Goal: Transaction & Acquisition: Purchase product/service

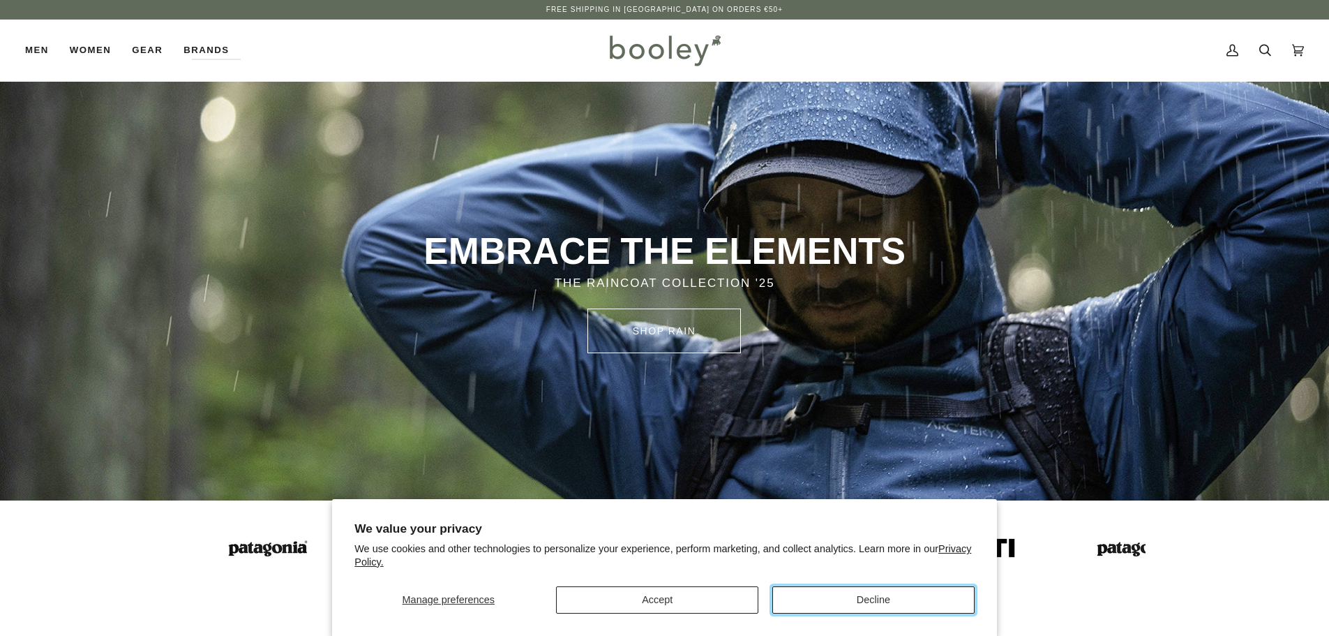
click at [850, 597] on button "Decline" at bounding box center [873, 599] width 202 height 27
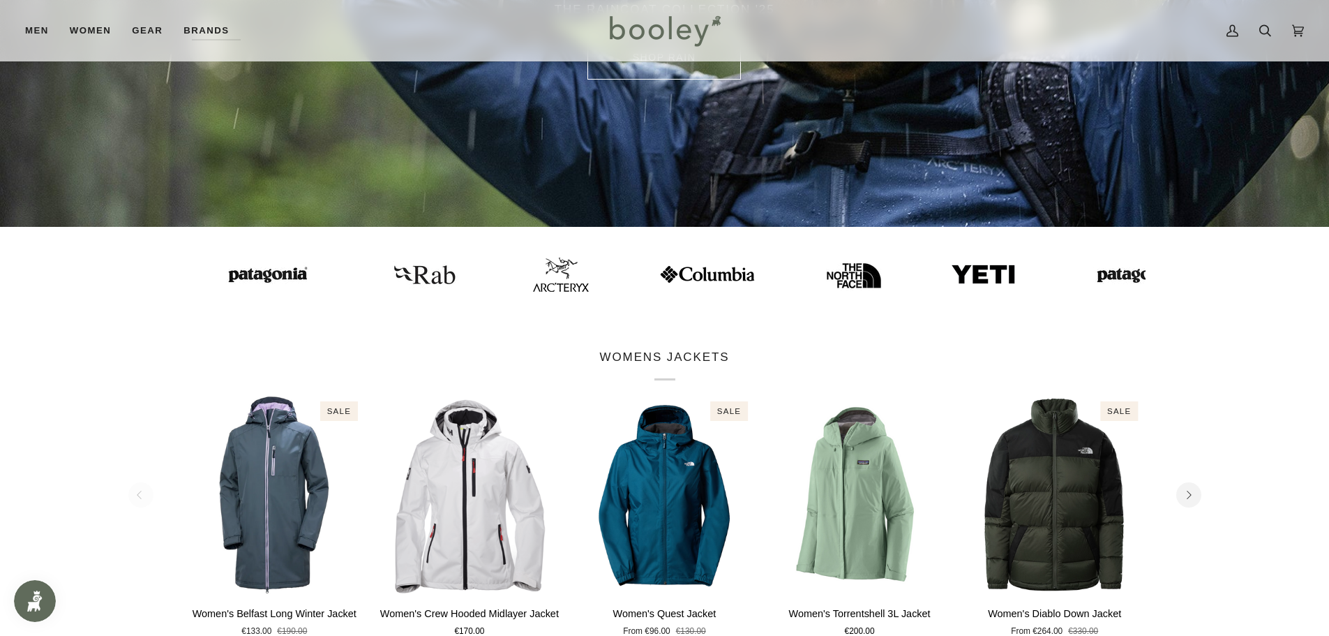
scroll to position [279, 0]
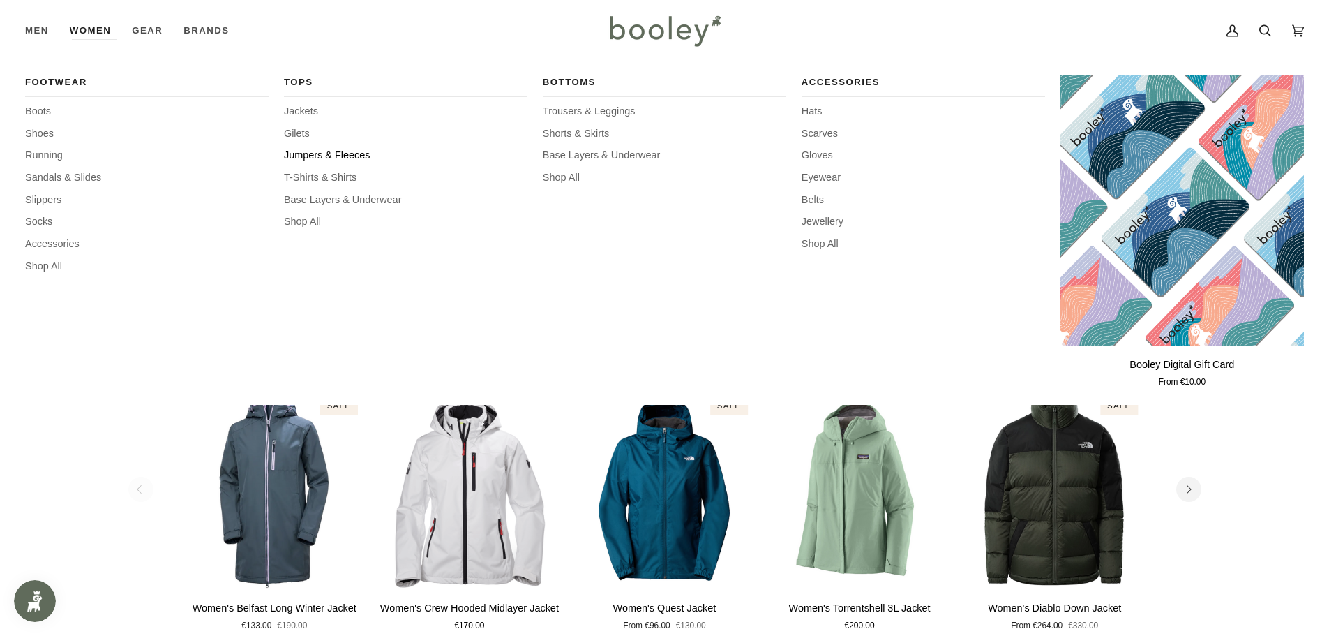
click at [323, 157] on span "Jumpers & Fleeces" at bounding box center [406, 155] width 244 height 15
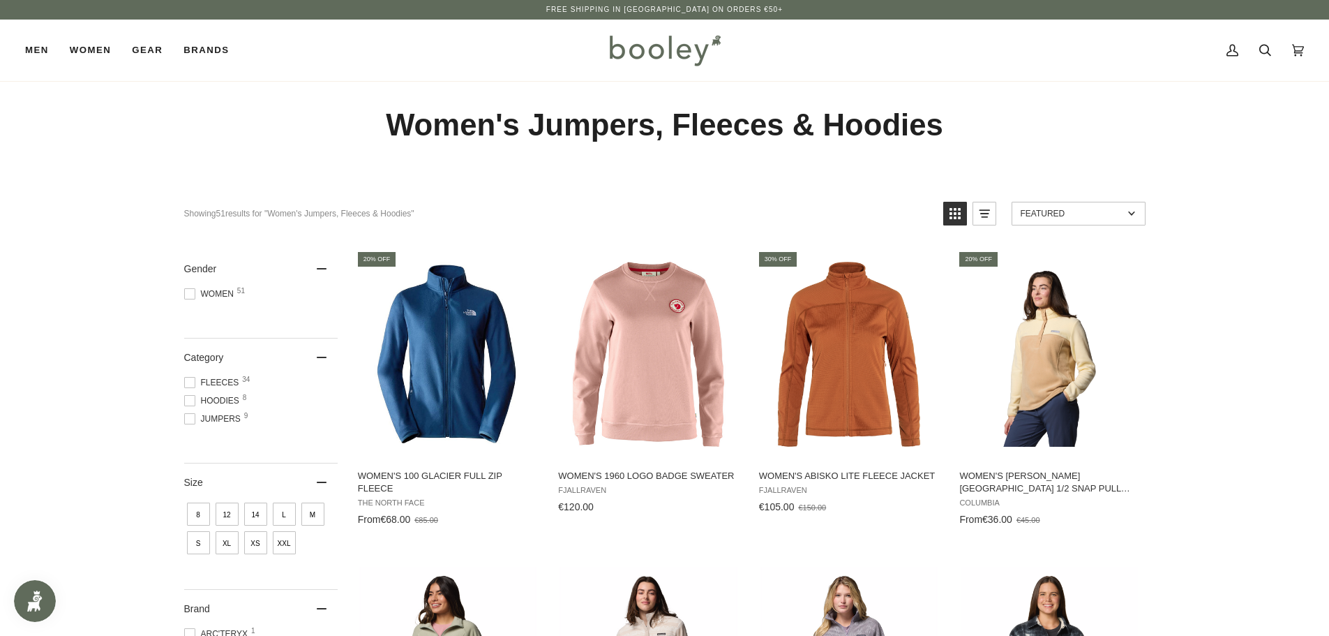
click at [221, 380] on span "Fleeces 34" at bounding box center [213, 382] width 59 height 13
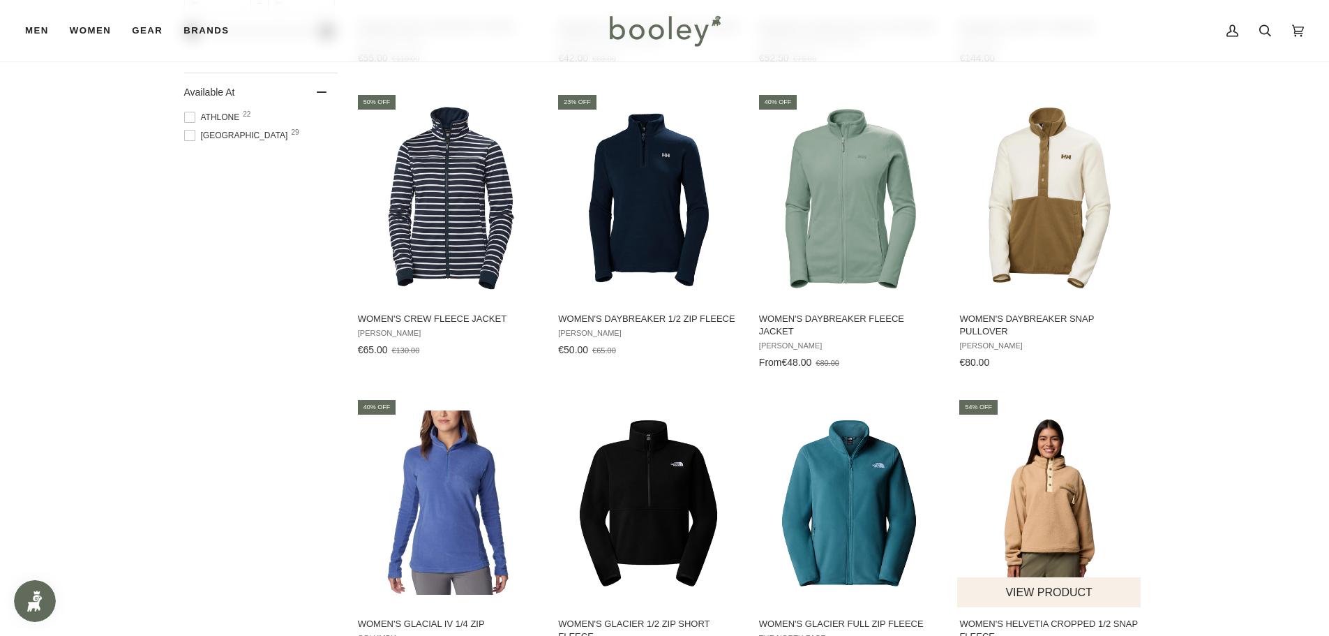
scroll to position [1326, 0]
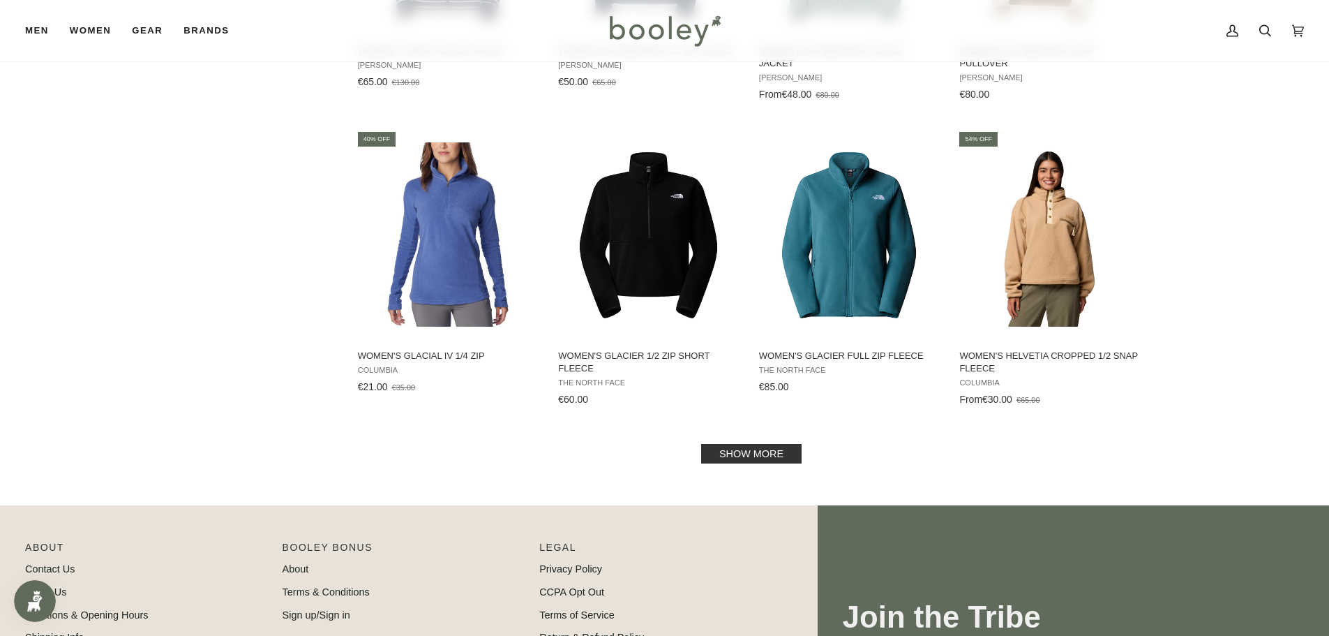
click at [788, 450] on link "Show more" at bounding box center [751, 454] width 100 height 20
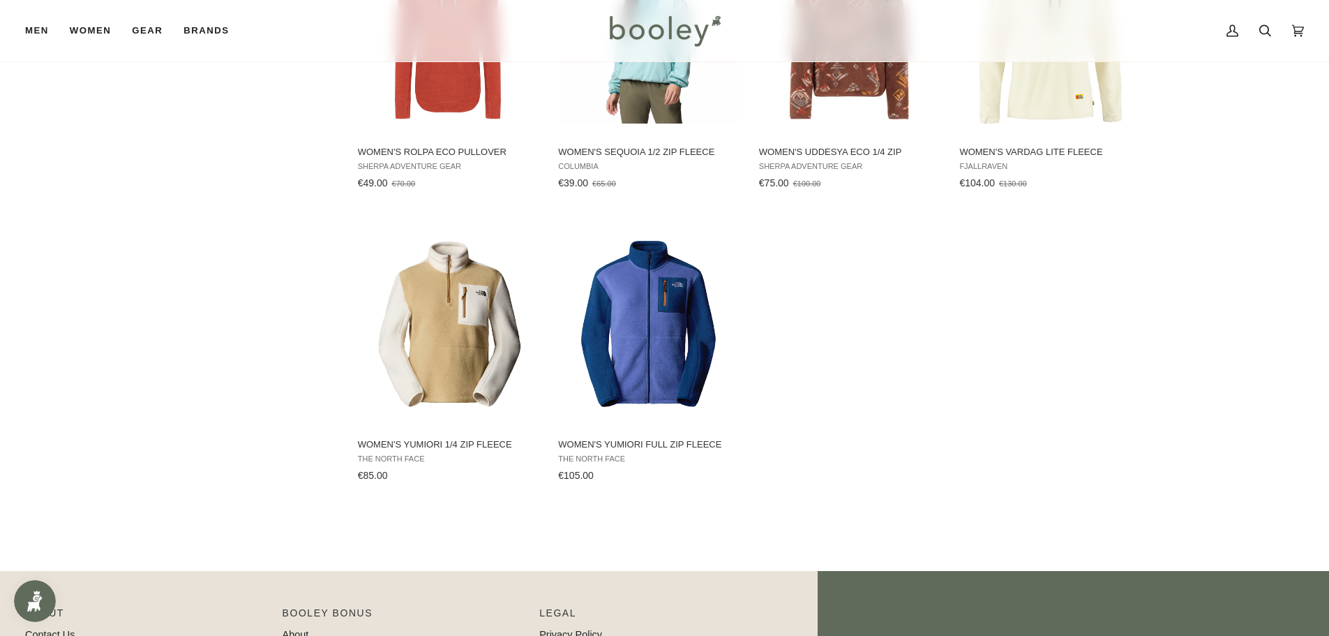
scroll to position [2233, 0]
